Goal: Register for event/course

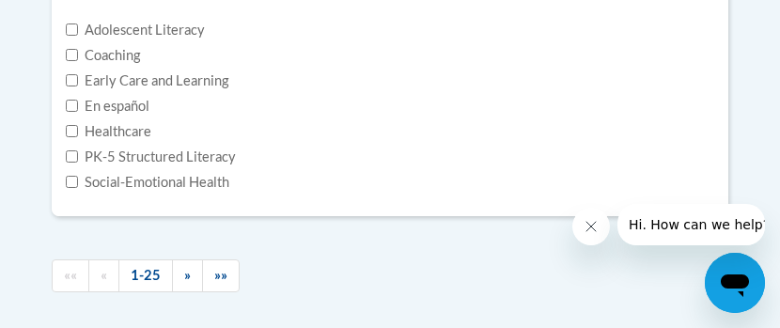
click at [173, 73] on label "Early Care and Learning" at bounding box center [147, 80] width 163 height 21
click at [78, 74] on input "Early Care and Learning" at bounding box center [72, 80] width 12 height 12
checkbox input "true"
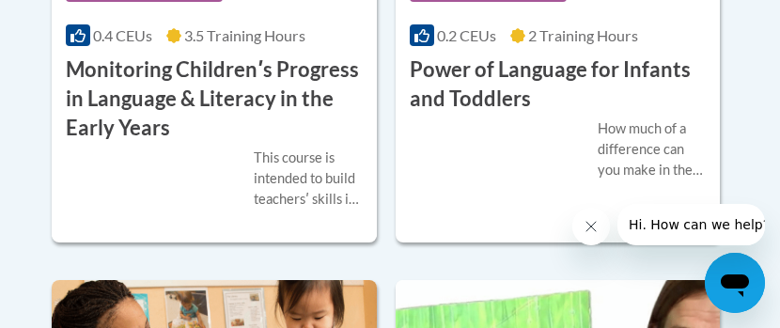
scroll to position [2525, 0]
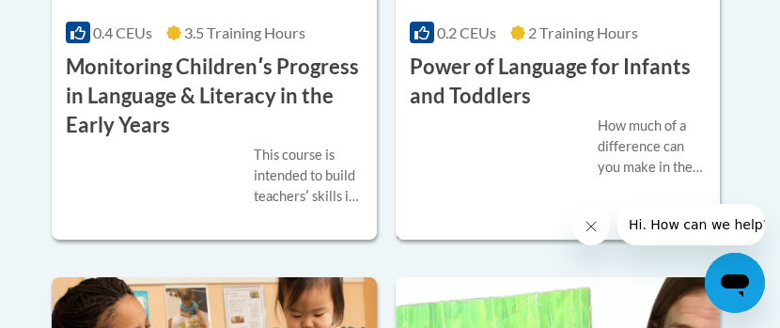
click at [624, 64] on h3 "Power of Language for Infants and Toddlers" at bounding box center [558, 82] width 297 height 58
